Goal: Task Accomplishment & Management: Manage account settings

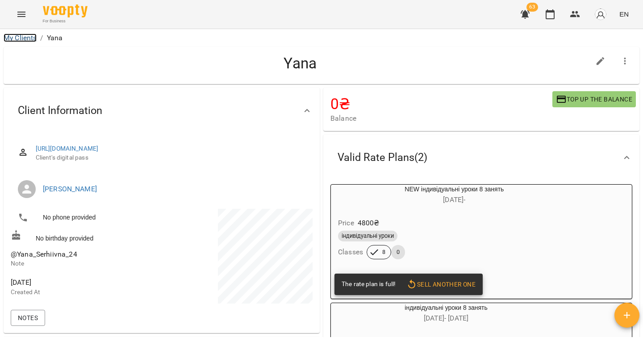
click at [27, 35] on link "My Clients" at bounding box center [20, 38] width 33 height 8
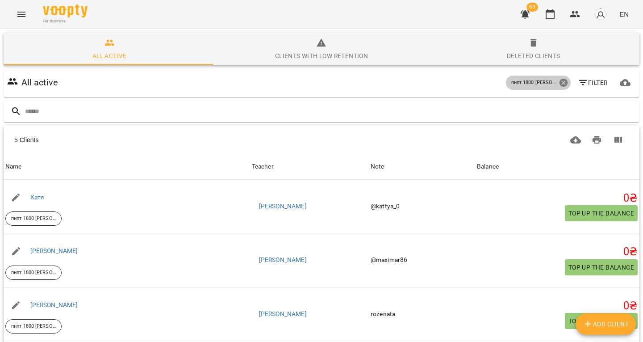
click at [559, 78] on icon at bounding box center [564, 83] width 10 height 10
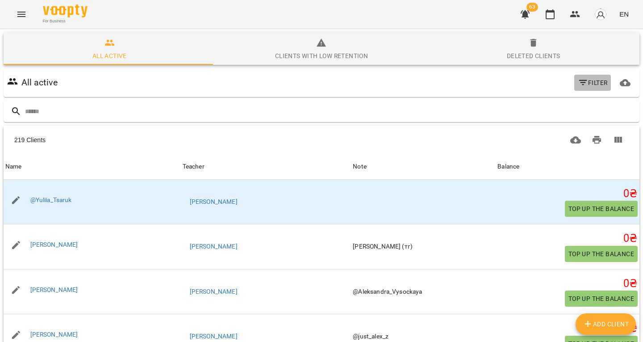
click at [578, 82] on icon "button" at bounding box center [583, 82] width 11 height 11
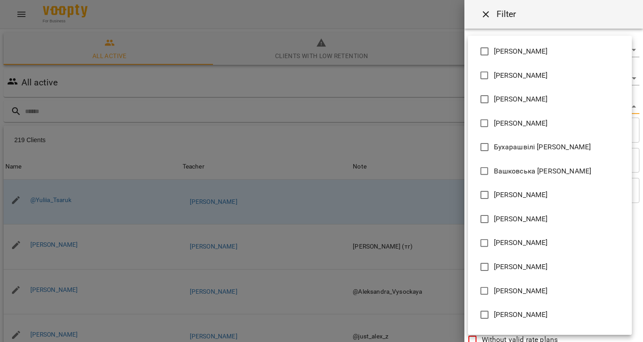
click at [513, 108] on body "For Business 63 EN All active Clients with low retention Deleted clients All ac…" at bounding box center [321, 233] width 643 height 467
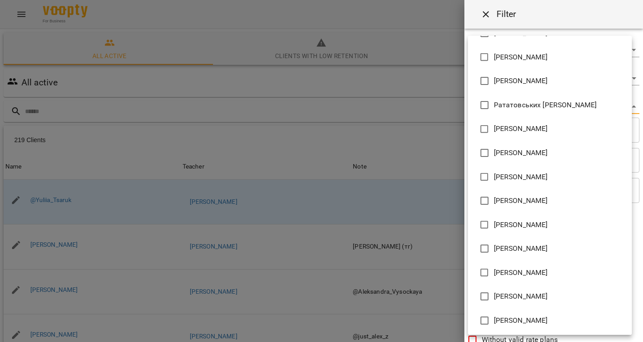
scroll to position [498, 0]
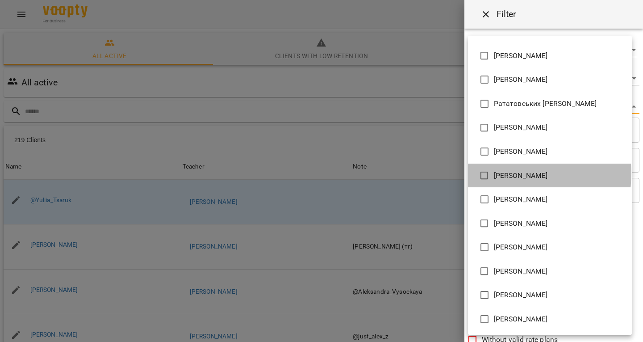
click at [496, 173] on span "[PERSON_NAME]" at bounding box center [521, 175] width 54 height 11
type input "**********"
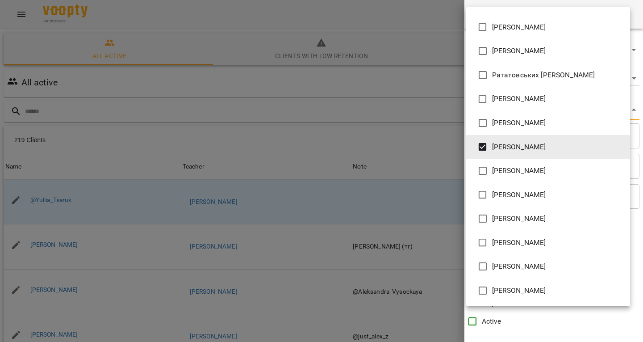
click at [388, 135] on div at bounding box center [321, 171] width 643 height 342
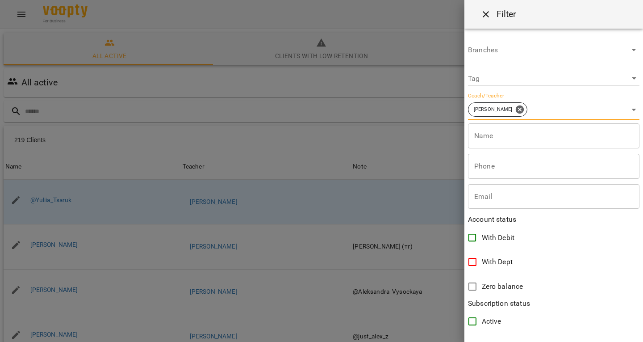
click at [273, 103] on div at bounding box center [321, 171] width 643 height 342
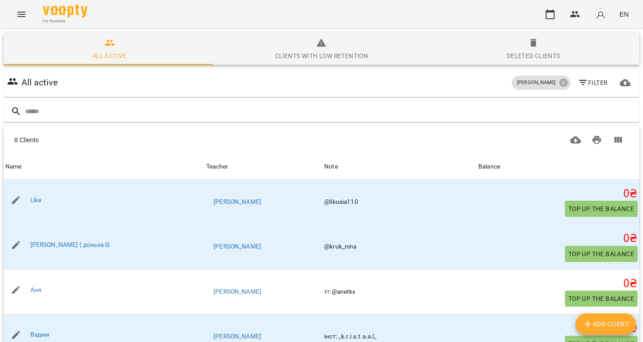
scroll to position [161, 0]
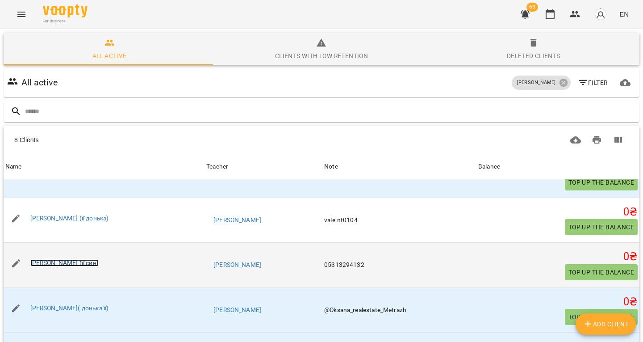
click at [67, 263] on link "Валентина (її син)" at bounding box center [64, 262] width 68 height 7
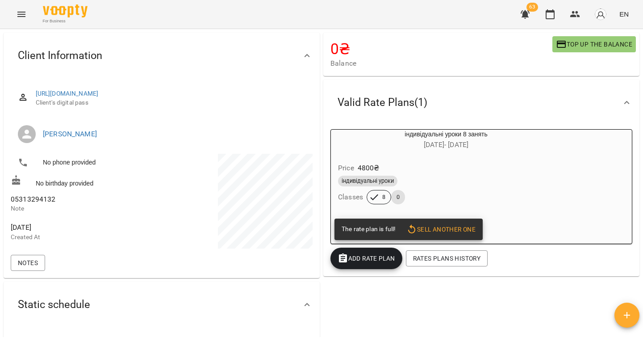
scroll to position [56, 0]
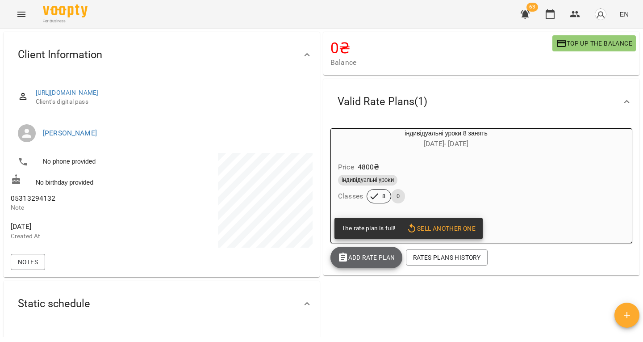
click at [363, 257] on span "Add Rate plan" at bounding box center [367, 257] width 58 height 11
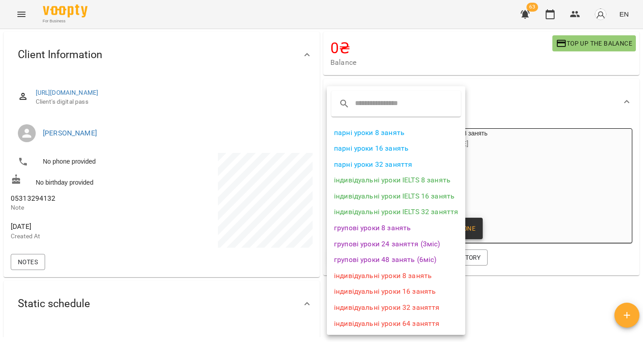
click at [400, 276] on li "індивідуальні уроки 8 занять" at bounding box center [396, 276] width 138 height 16
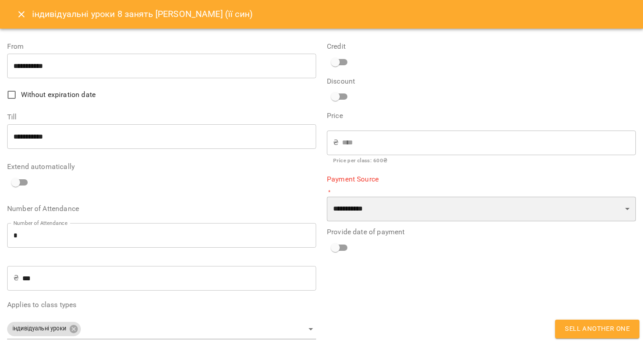
click at [354, 211] on select "**********" at bounding box center [481, 209] width 309 height 25
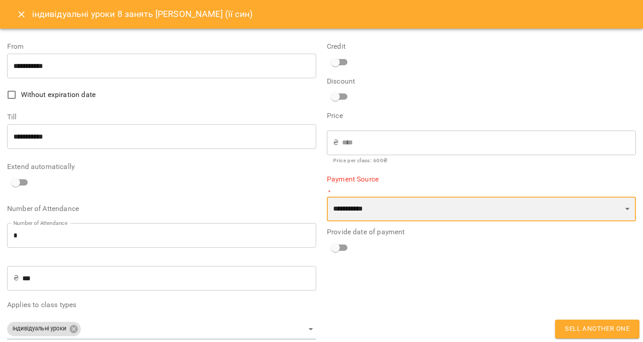
select select "****"
click at [327, 197] on select "**********" at bounding box center [481, 209] width 309 height 25
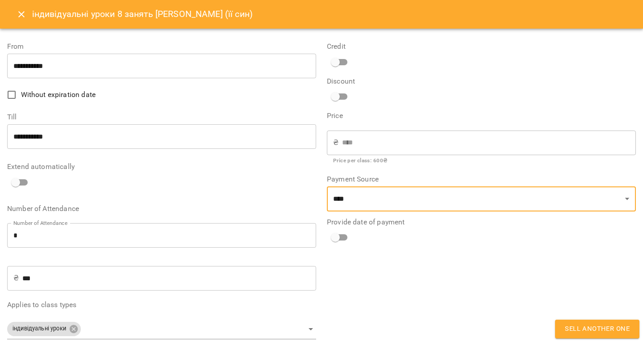
click at [130, 67] on input "**********" at bounding box center [161, 66] width 309 height 25
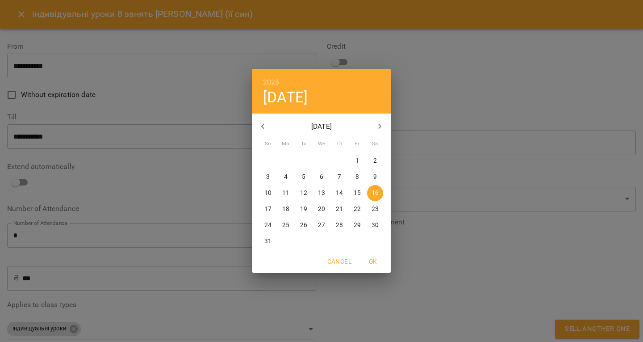
click at [274, 193] on span "10" at bounding box center [268, 192] width 16 height 9
type input "**********"
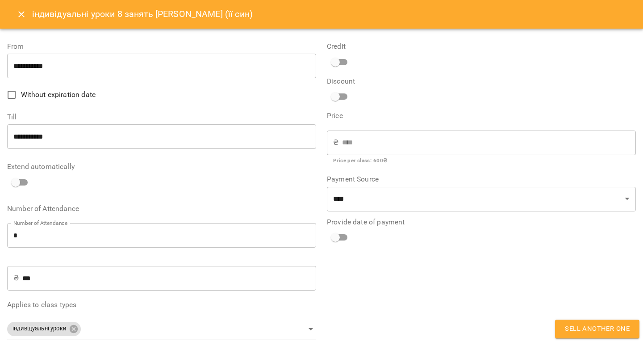
click at [397, 261] on div "**********" at bounding box center [482, 190] width 320 height 321
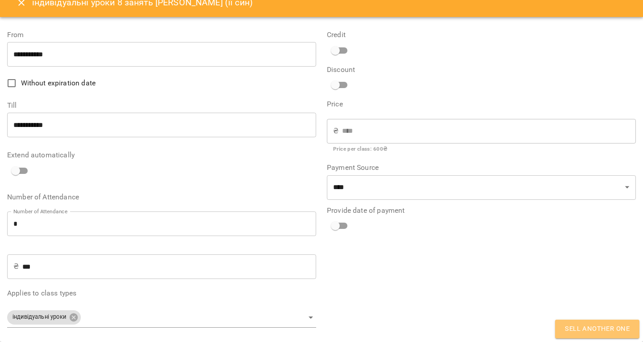
click at [576, 325] on span "Sell another one" at bounding box center [597, 329] width 65 height 12
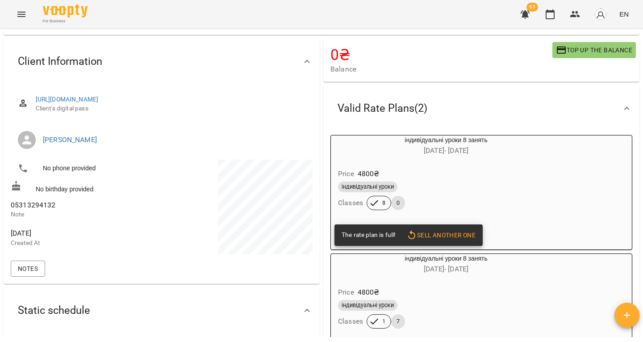
scroll to position [0, 0]
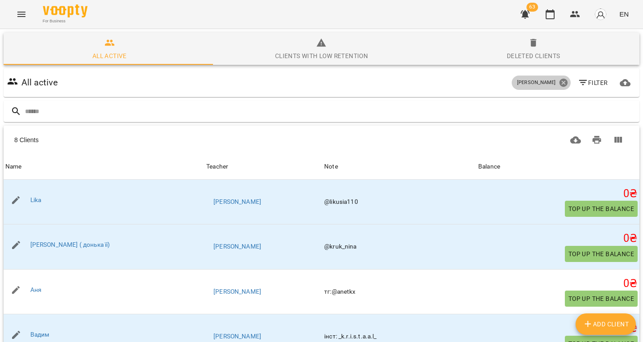
click at [559, 82] on icon at bounding box center [563, 83] width 8 height 8
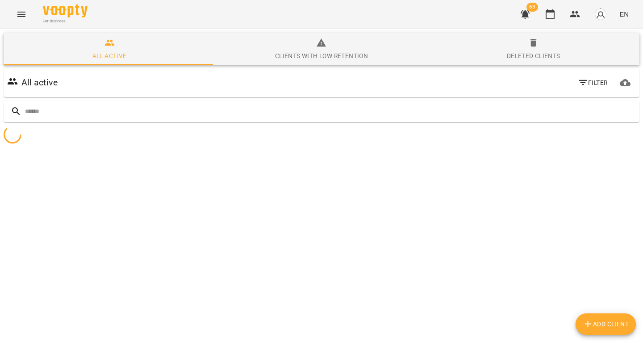
click at [584, 86] on span "Filter" at bounding box center [593, 82] width 30 height 11
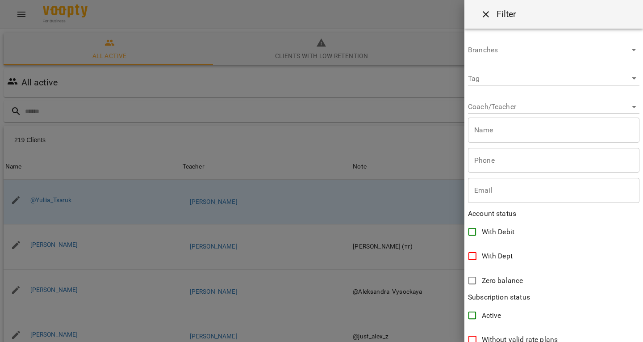
click at [515, 104] on body "For Business 63 EN All active Clients with low retention Deleted clients All ac…" at bounding box center [321, 233] width 643 height 467
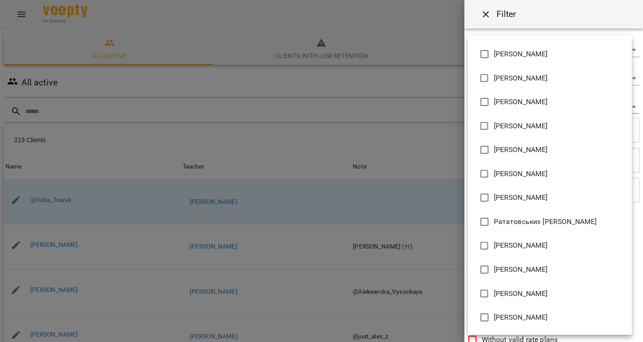
scroll to position [377, 0]
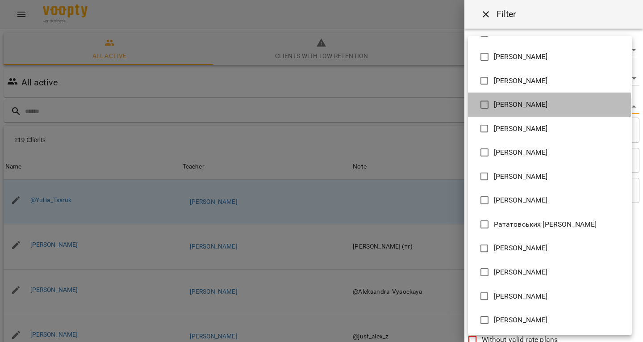
click at [509, 105] on span "Лазаренко Олена Костянтинівна" at bounding box center [521, 104] width 54 height 11
type input "**********"
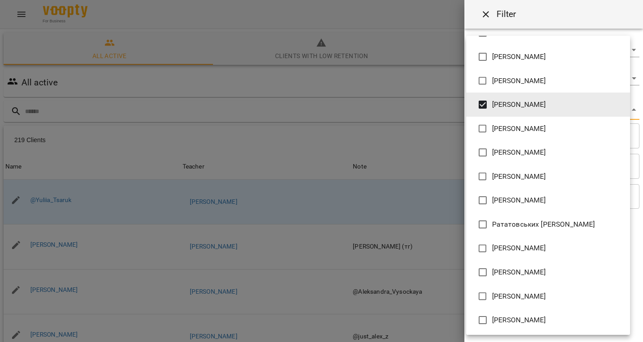
click at [260, 71] on div at bounding box center [321, 171] width 643 height 342
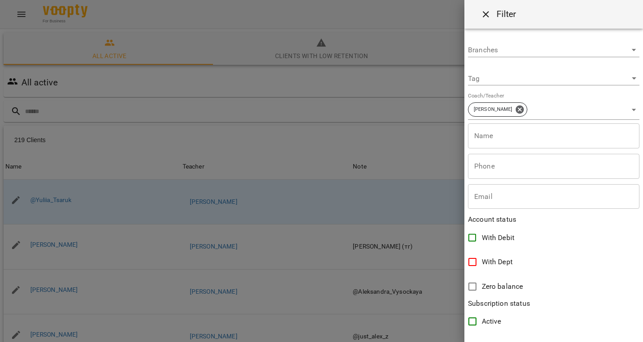
click at [154, 83] on div at bounding box center [321, 171] width 643 height 342
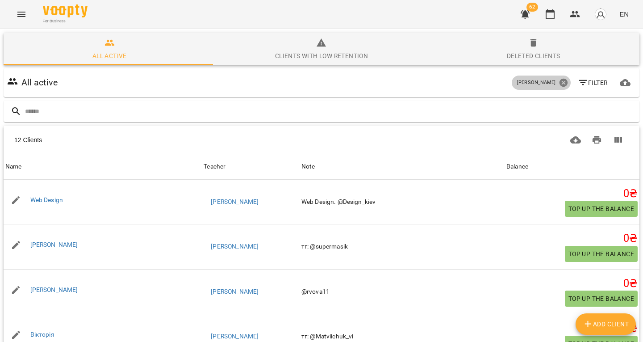
click at [559, 82] on icon at bounding box center [563, 83] width 8 height 8
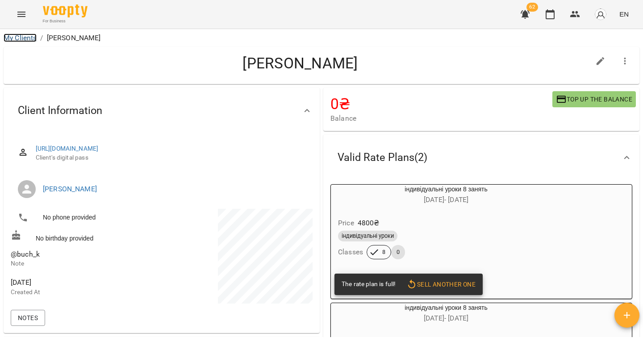
click at [21, 38] on link "My Clients" at bounding box center [20, 38] width 33 height 8
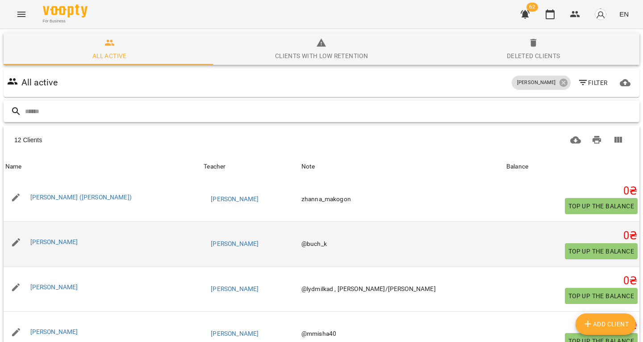
scroll to position [182, 0]
click at [40, 236] on div "[PERSON_NAME]" at bounding box center [54, 242] width 51 height 13
click at [39, 239] on link "[PERSON_NAME]" at bounding box center [54, 242] width 48 height 7
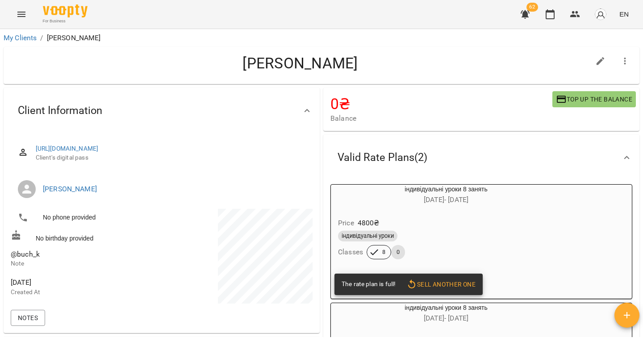
drag, startPoint x: 353, startPoint y: 157, endPoint x: 435, endPoint y: 159, distance: 81.8
click at [435, 159] on div "Valid Rate Plans ( 2 )" at bounding box center [474, 157] width 286 height 28
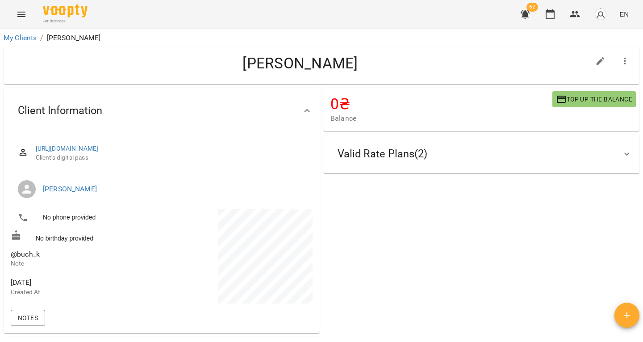
drag, startPoint x: 437, startPoint y: 153, endPoint x: 373, endPoint y: 158, distance: 64.5
click at [373, 158] on div "Valid Rate Plans ( 2 )" at bounding box center [474, 154] width 286 height 28
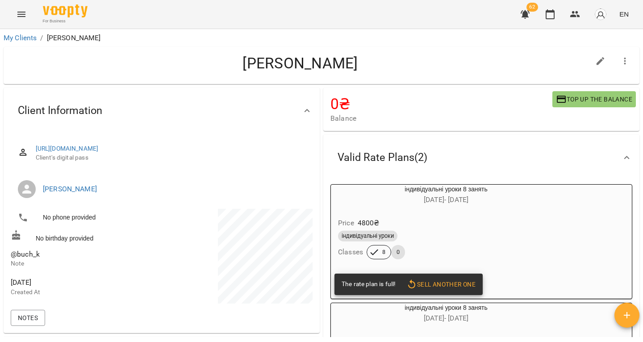
click at [373, 158] on span "Valid Rate Plans ( 2 )" at bounding box center [383, 158] width 90 height 14
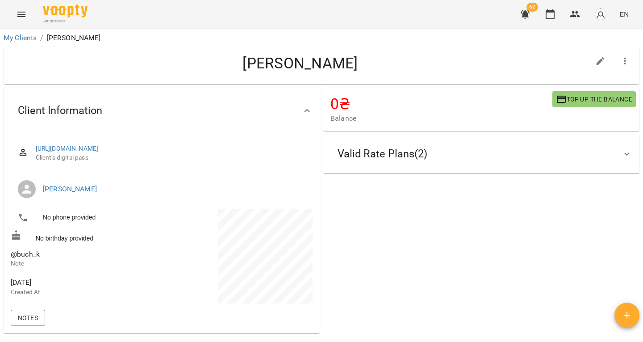
click at [373, 158] on span "Valid Rate Plans ( 2 )" at bounding box center [383, 154] width 90 height 14
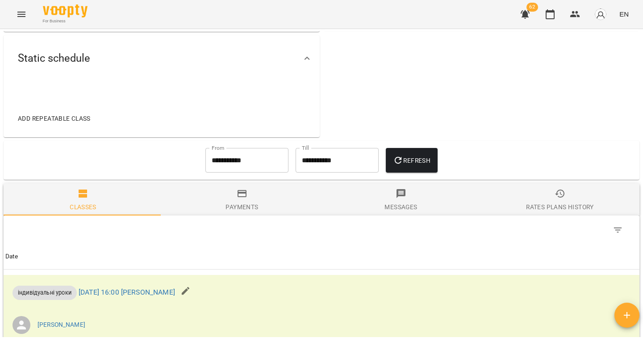
scroll to position [297, 0]
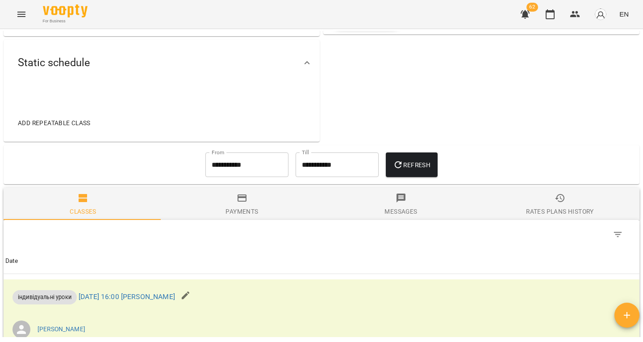
click at [241, 155] on input "**********" at bounding box center [246, 164] width 83 height 25
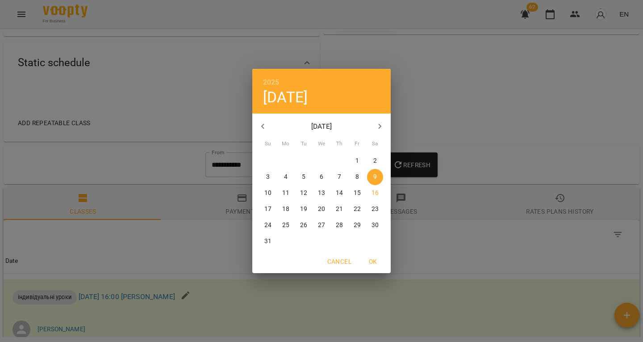
click at [265, 129] on icon "button" at bounding box center [263, 126] width 11 height 11
click at [326, 173] on span "9" at bounding box center [322, 176] width 16 height 9
type input "**********"
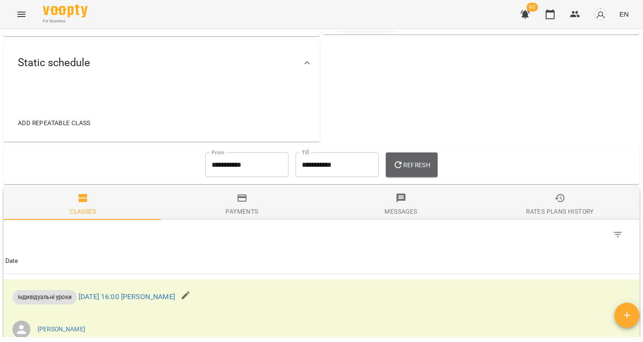
click at [418, 161] on span "Refresh" at bounding box center [412, 164] width 38 height 11
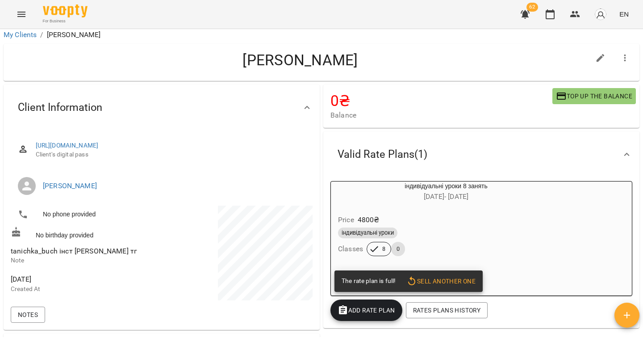
scroll to position [0, 0]
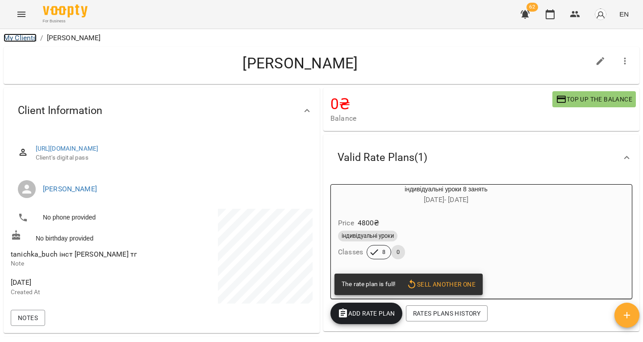
click at [29, 36] on link "My Clients" at bounding box center [20, 38] width 33 height 8
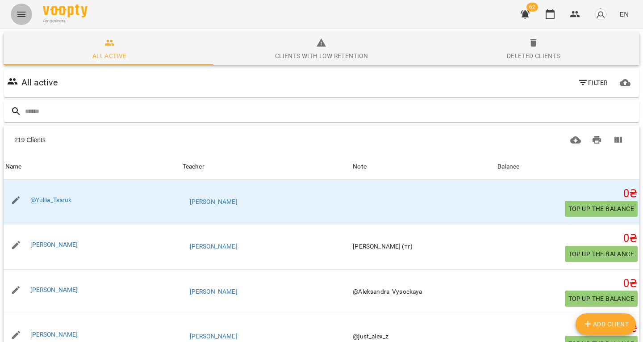
click at [23, 18] on icon "Menu" at bounding box center [21, 14] width 11 height 11
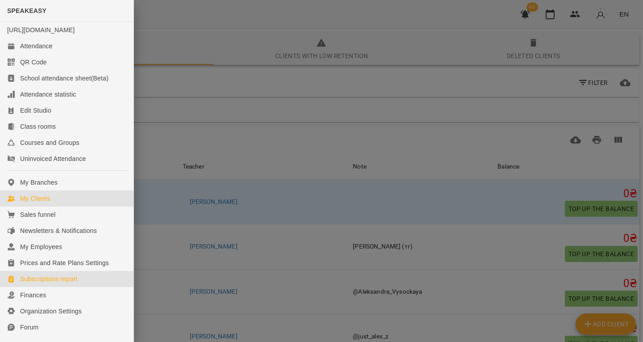
click at [61, 283] on div "Subscriptions report" at bounding box center [49, 278] width 58 height 9
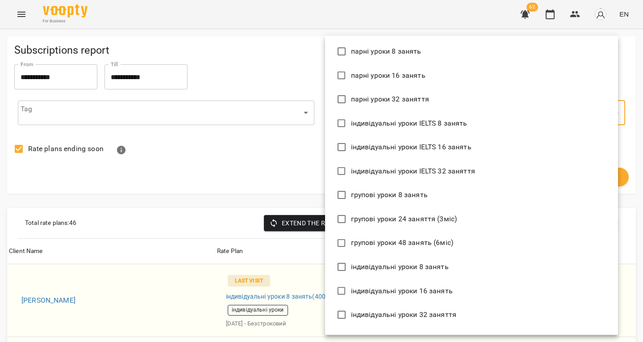
click at [302, 144] on div at bounding box center [321, 171] width 643 height 342
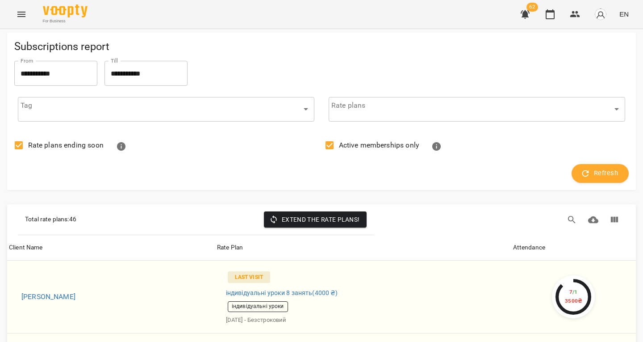
scroll to position [1237, 0]
drag, startPoint x: 34, startPoint y: 155, endPoint x: 0, endPoint y: 158, distance: 34.1
drag, startPoint x: 31, startPoint y: 160, endPoint x: 0, endPoint y: 155, distance: 31.1
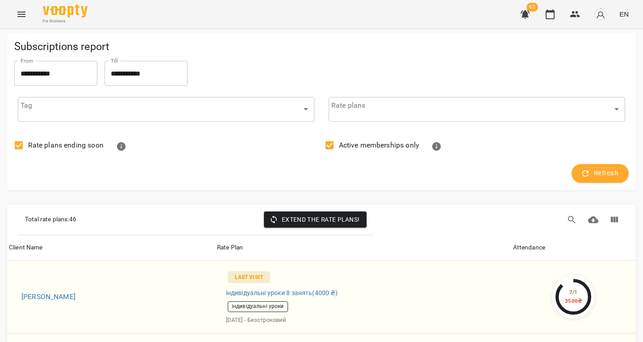
scroll to position [995, 0]
drag, startPoint x: 30, startPoint y: 105, endPoint x: 56, endPoint y: 109, distance: 26.4
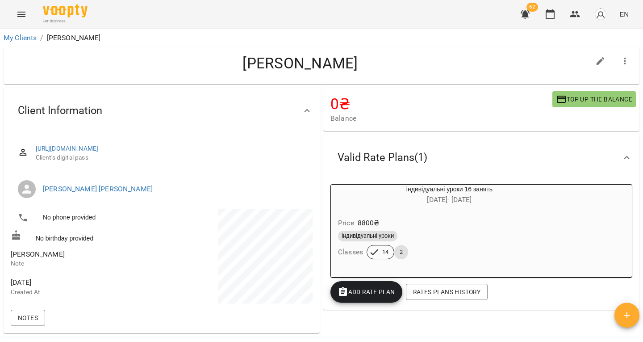
click at [39, 258] on span "Olga Bratash" at bounding box center [38, 254] width 54 height 8
copy span "Olga Bratash"
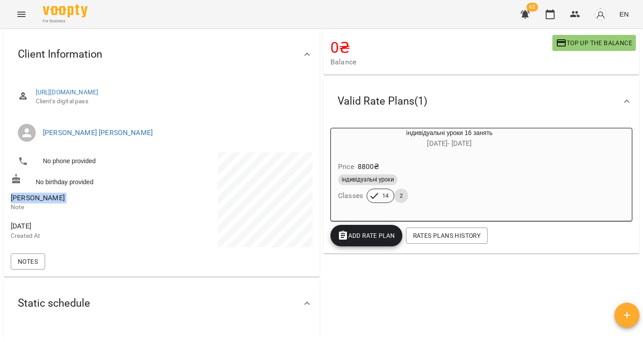
scroll to position [57, 0]
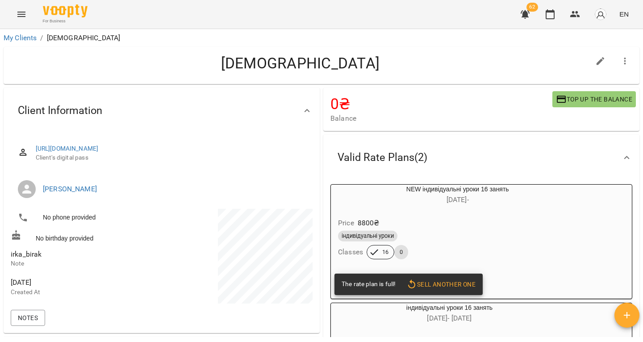
click at [27, 253] on span "irka_birak" at bounding box center [26, 254] width 31 height 8
copy span "irka_birak"
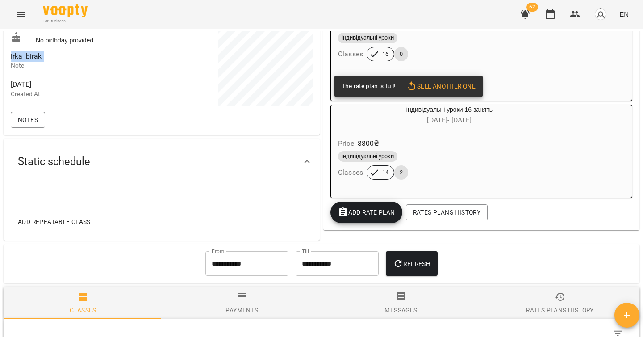
scroll to position [198, 0]
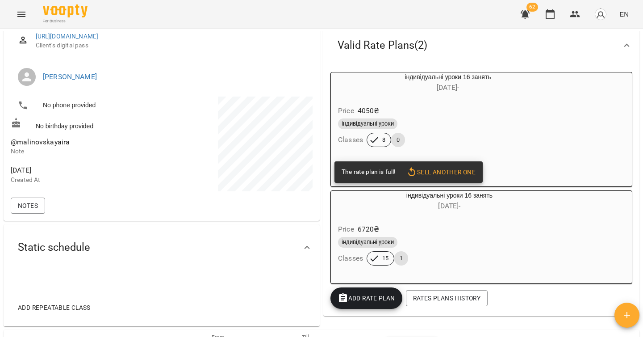
scroll to position [73, 0]
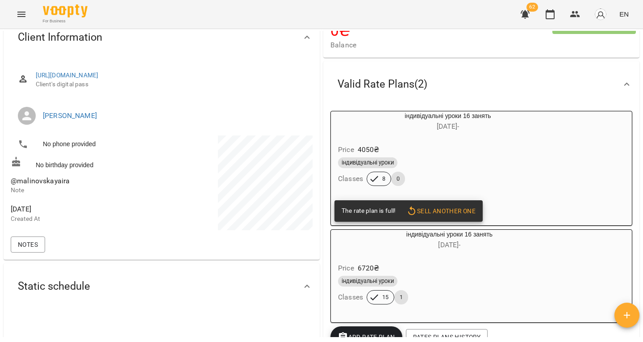
click at [28, 185] on span "@malinovskayaira" at bounding box center [40, 180] width 59 height 8
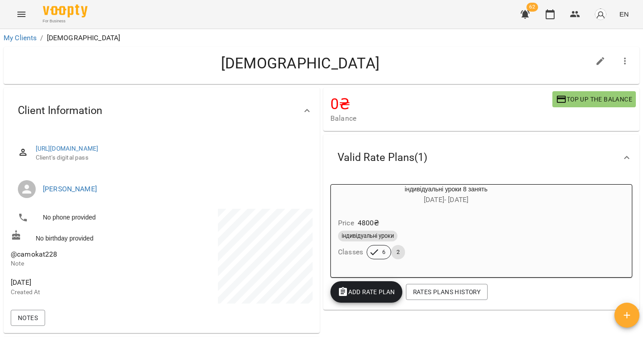
click at [45, 251] on span "@camokat228" at bounding box center [34, 254] width 47 height 8
copy span "@camokat228"
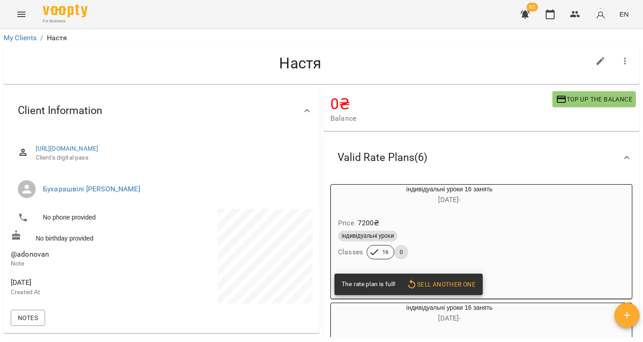
click at [29, 258] on span "@adonovan" at bounding box center [30, 254] width 38 height 8
copy span "@adonovan"
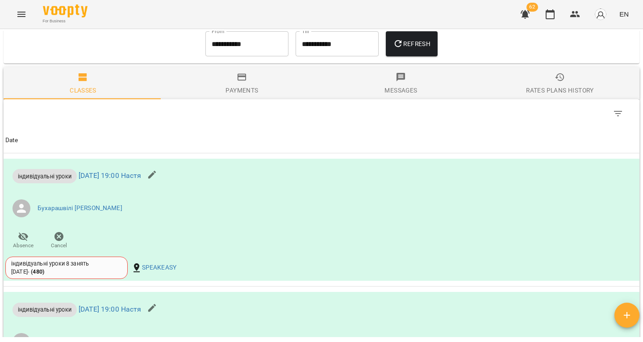
scroll to position [884, 0]
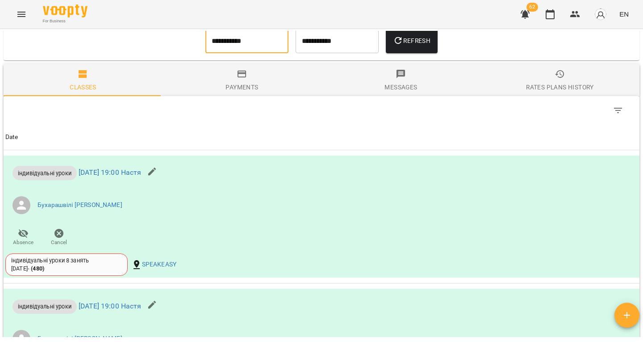
click at [226, 53] on input "**********" at bounding box center [246, 40] width 83 height 25
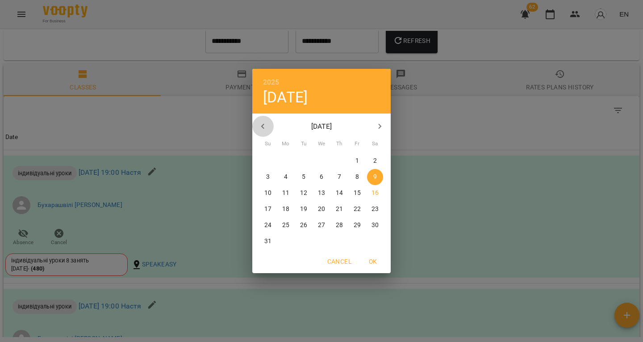
click at [262, 120] on button "button" at bounding box center [262, 126] width 21 height 21
click at [320, 187] on button "16" at bounding box center [322, 193] width 16 height 16
type input "**********"
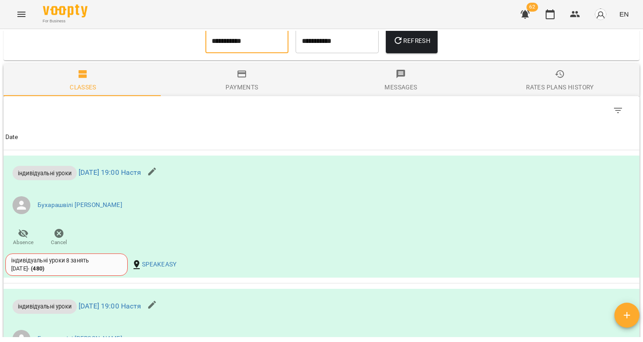
click at [400, 46] on icon "button" at bounding box center [398, 40] width 11 height 11
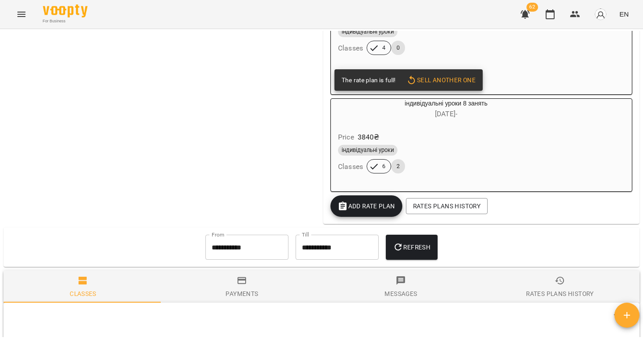
scroll to position [687, 0]
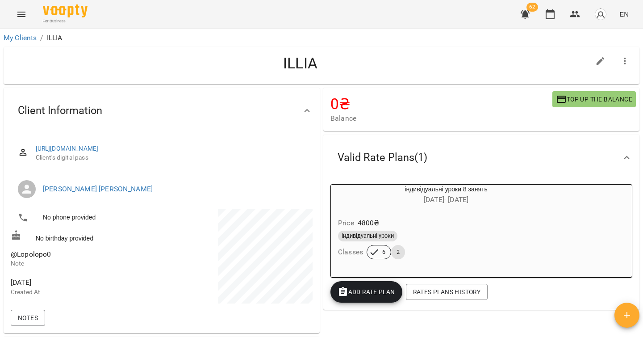
click at [30, 258] on span "@Lopolopo0" at bounding box center [31, 254] width 40 height 8
copy span "@Lopolopo0"
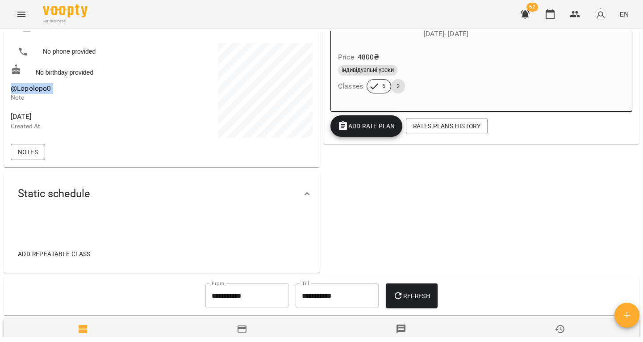
scroll to position [165, 0]
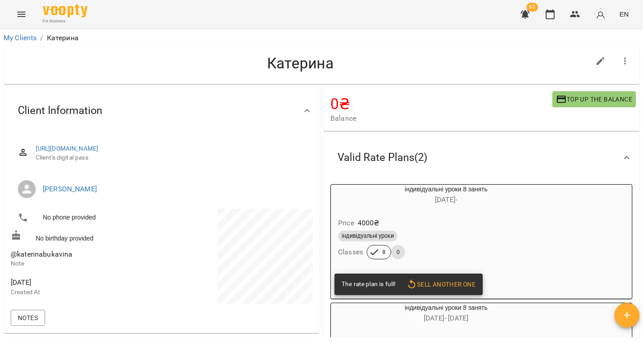
click at [53, 258] on span "@katerinabukavina" at bounding box center [42, 254] width 62 height 8
copy span "@katerinabukavina"
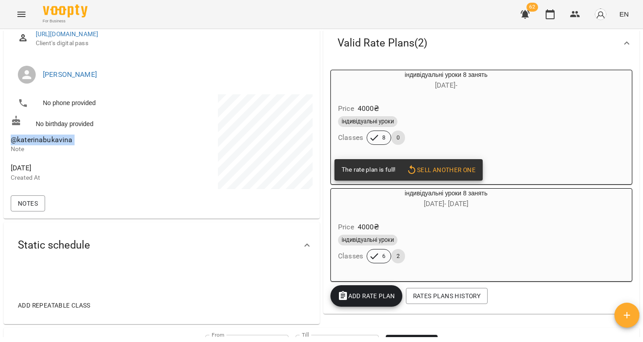
scroll to position [107, 0]
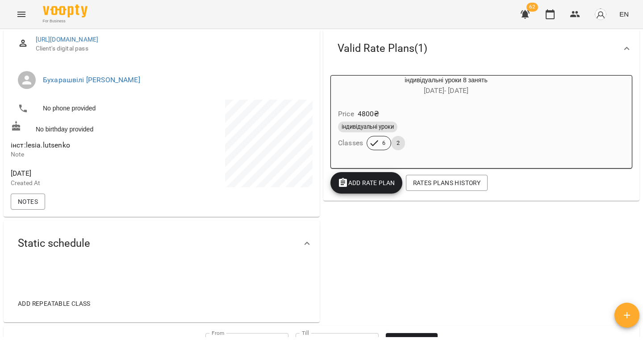
scroll to position [109, 0]
click at [32, 150] on span "інст:lesia.lutsenko" at bounding box center [40, 145] width 59 height 8
drag, startPoint x: 32, startPoint y: 152, endPoint x: 57, endPoint y: 153, distance: 24.6
click at [57, 150] on span "інст:lesia.lutsenko" at bounding box center [40, 145] width 59 height 8
copy span "lesia.lutsenko"
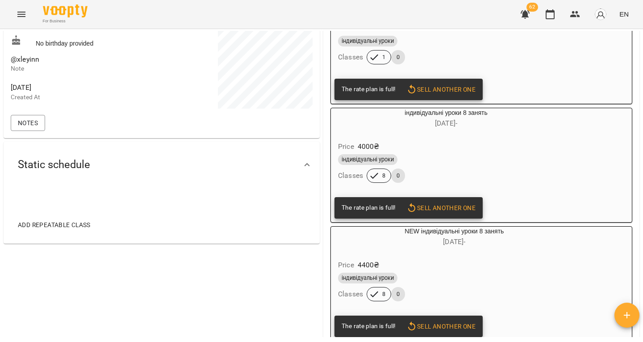
scroll to position [98, 0]
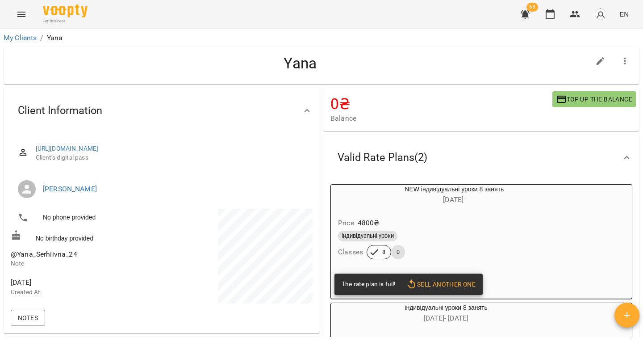
click at [46, 249] on div "@Yana_Serhiivna_24 Note" at bounding box center [85, 258] width 153 height 28
copy span "@Yana_Serhiivna_24"
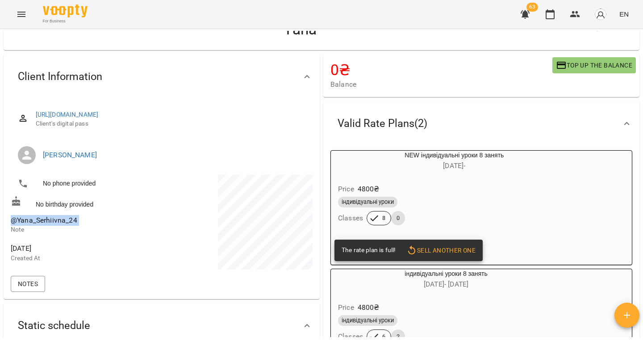
scroll to position [36, 0]
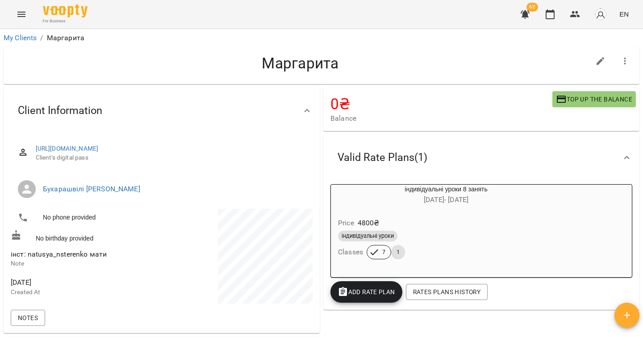
click at [38, 255] on span "інст: natusya_nsterenko мати" at bounding box center [59, 254] width 96 height 8
drag, startPoint x: 38, startPoint y: 255, endPoint x: 55, endPoint y: 259, distance: 17.7
click at [55, 258] on span "інст: natusya_nsterenko мати" at bounding box center [59, 254] width 96 height 8
copy span "natusya_nsterenko"
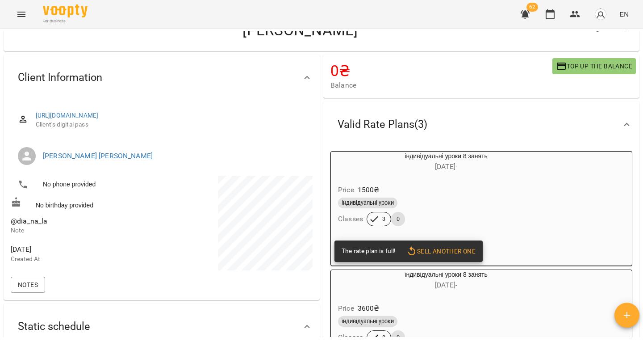
scroll to position [31, 0]
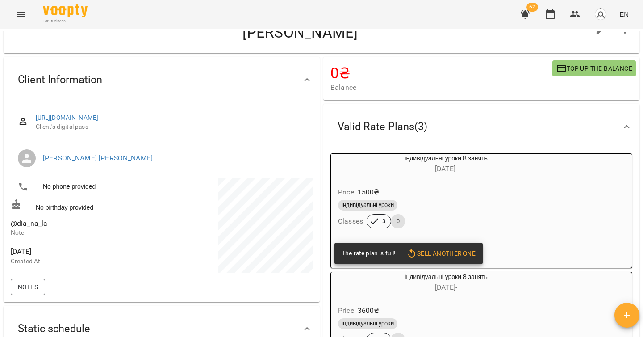
click at [29, 227] on span "@dia_na_la" at bounding box center [29, 223] width 37 height 8
copy span "@dia_na_la"
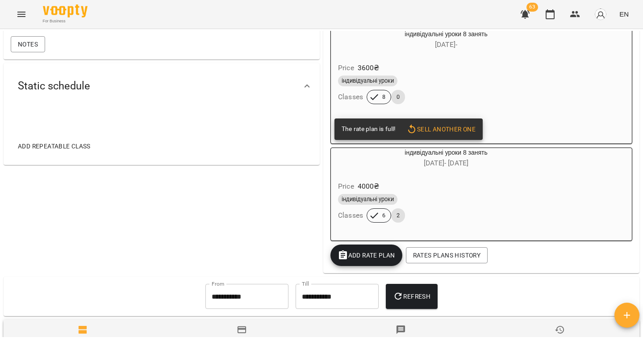
scroll to position [285, 0]
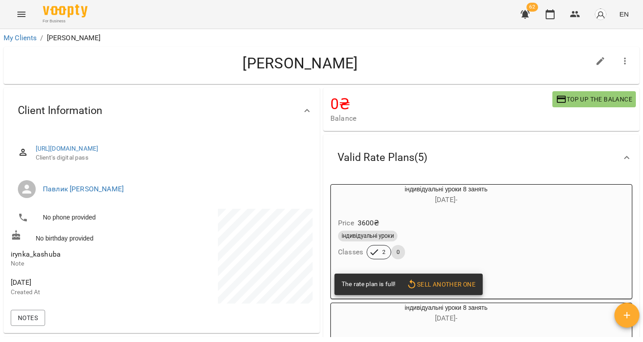
click at [40, 258] on span "irynka_kashuba" at bounding box center [36, 254] width 50 height 8
copy span "irynka_kashuba"
click at [21, 258] on span "tori.vi02" at bounding box center [24, 254] width 26 height 8
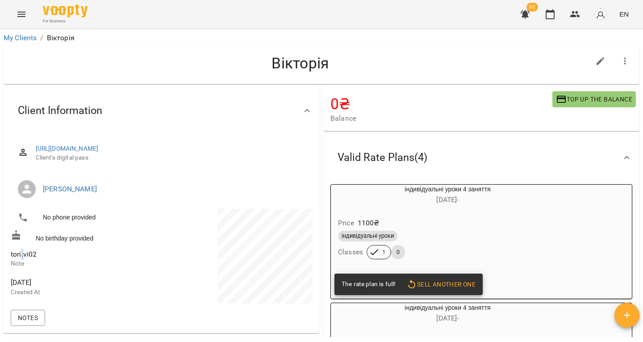
click at [21, 258] on span "tori.vi02" at bounding box center [24, 254] width 26 height 8
copy span "tori.vi02"
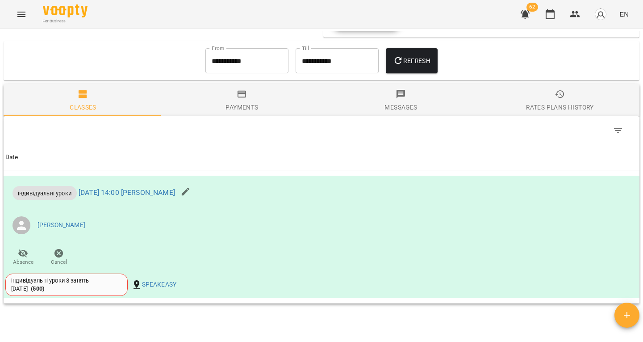
scroll to position [637, 0]
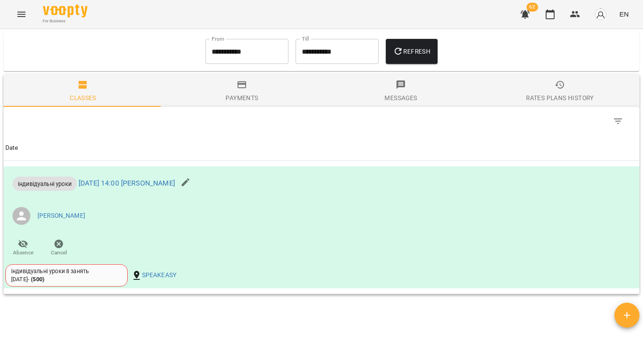
click at [226, 64] on input "**********" at bounding box center [246, 51] width 83 height 25
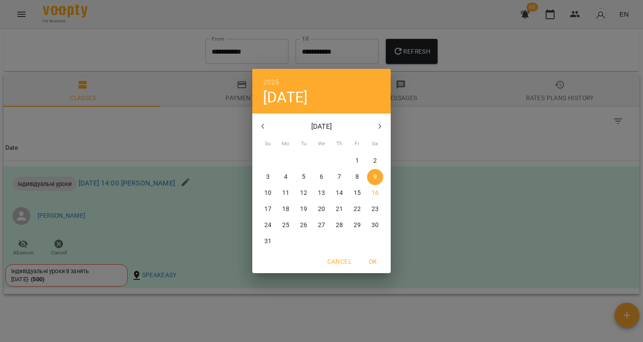
click at [262, 125] on icon "button" at bounding box center [262, 126] width 3 height 5
click at [329, 172] on span "9" at bounding box center [322, 176] width 16 height 9
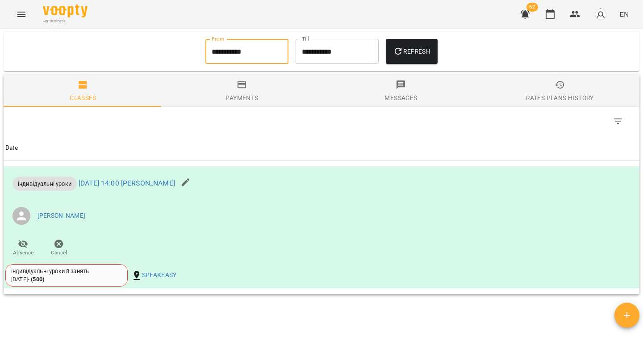
click at [419, 46] on button "Refresh" at bounding box center [412, 51] width 52 height 25
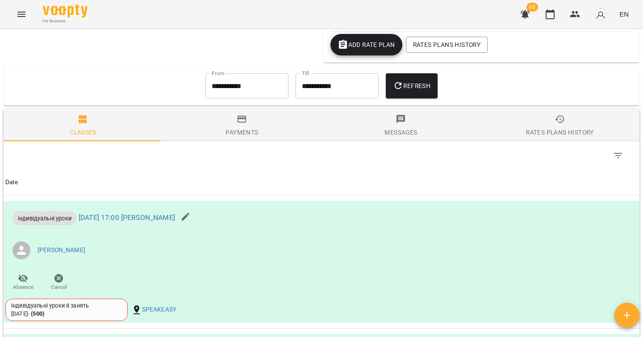
scroll to position [576, 0]
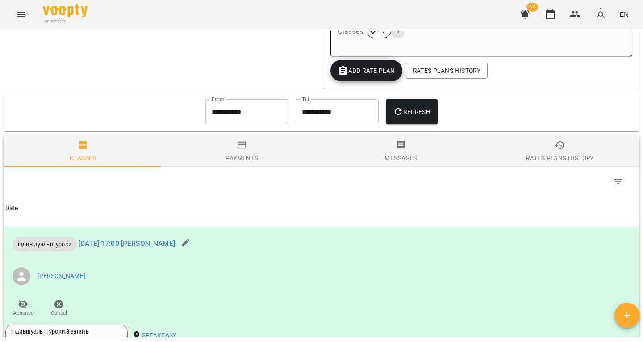
click at [221, 118] on input "**********" at bounding box center [246, 111] width 83 height 25
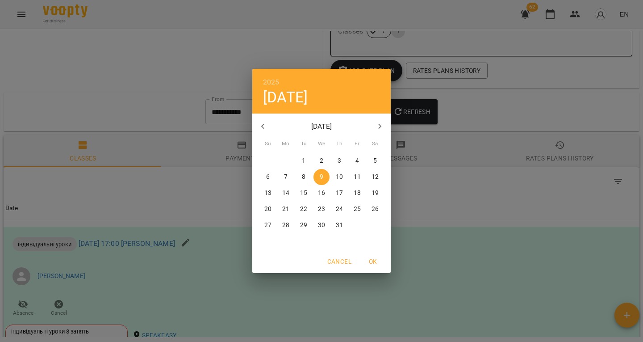
click at [259, 131] on icon "button" at bounding box center [263, 126] width 11 height 11
click at [302, 163] on span "3" at bounding box center [304, 160] width 16 height 9
type input "**********"
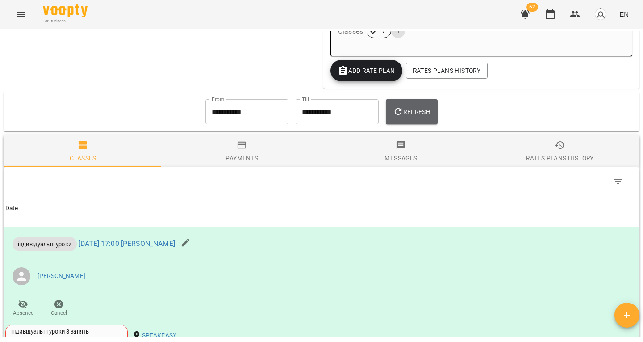
click at [413, 111] on button "Refresh" at bounding box center [412, 111] width 52 height 25
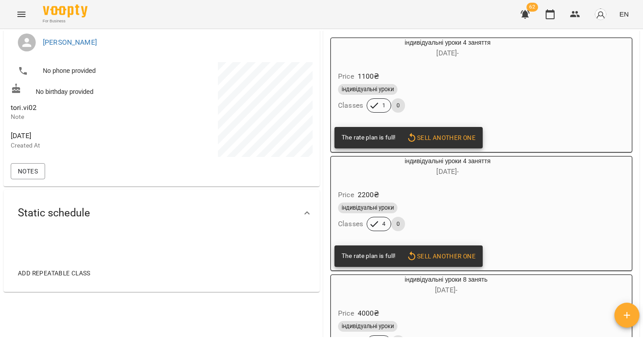
scroll to position [93, 0]
